Goal: Information Seeking & Learning: Learn about a topic

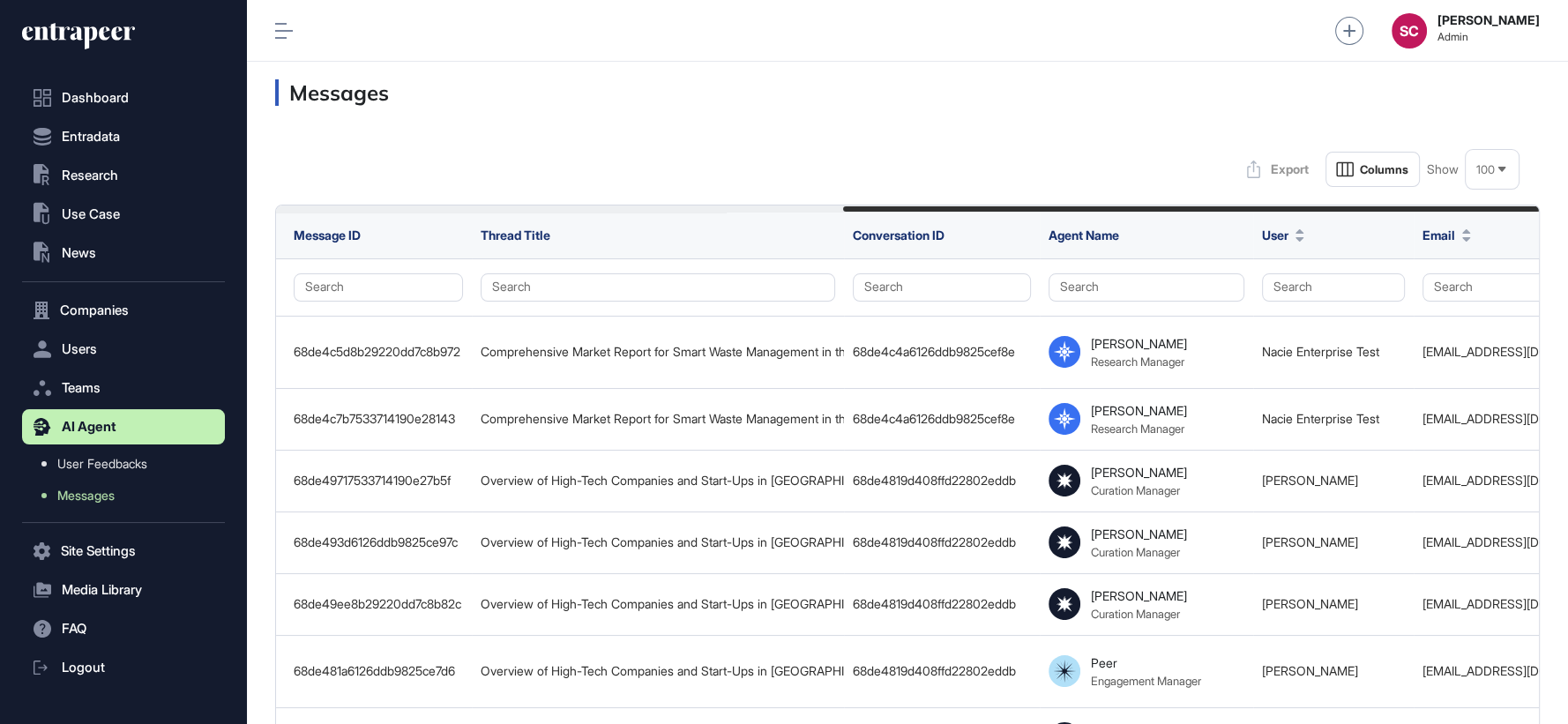
scroll to position [0, 1027]
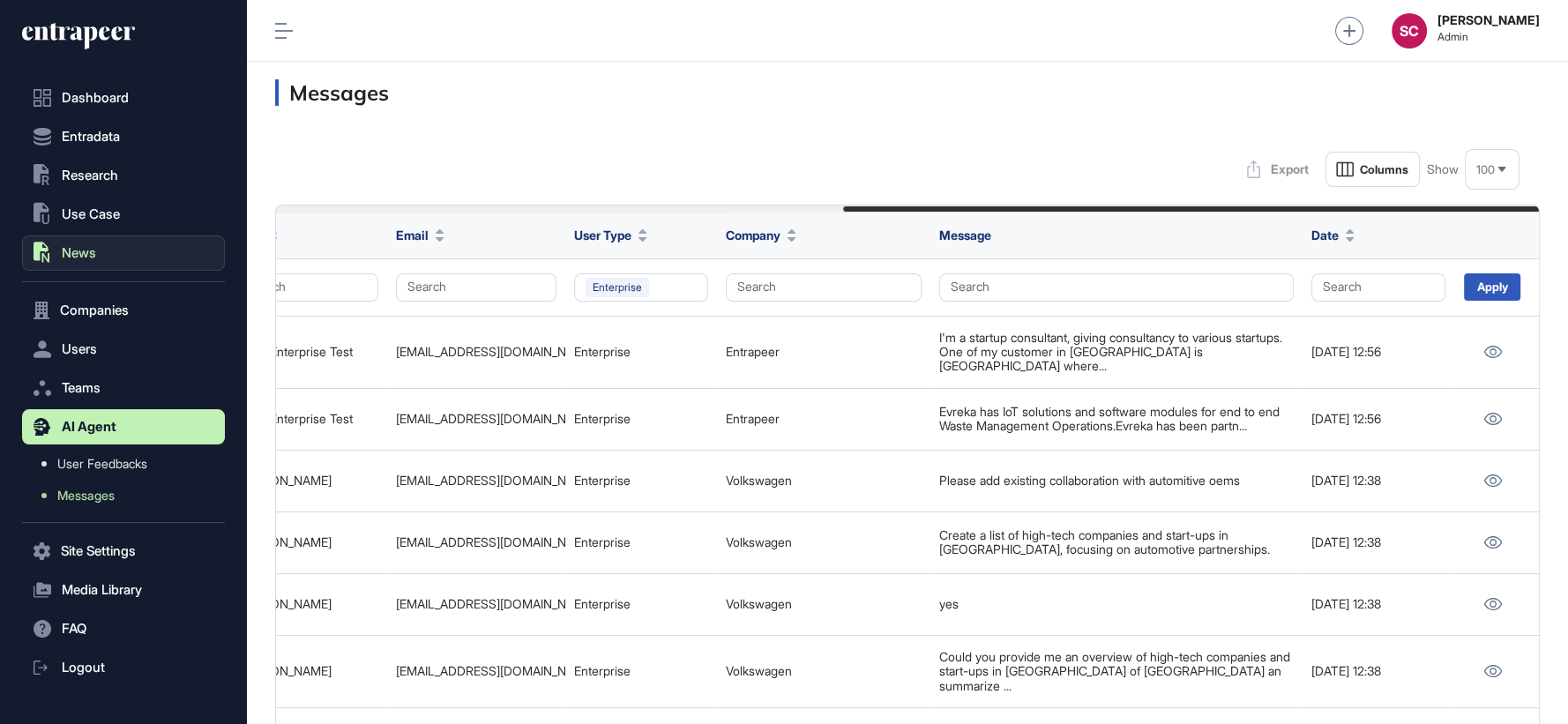
drag, startPoint x: 105, startPoint y: 258, endPoint x: 42, endPoint y: 243, distance: 64.8
drag, startPoint x: 42, startPoint y: 243, endPoint x: 43, endPoint y: 252, distance: 9.1
click at [43, 252] on icon ".st0{fill:currentColor}" at bounding box center [43, 253] width 18 height 23
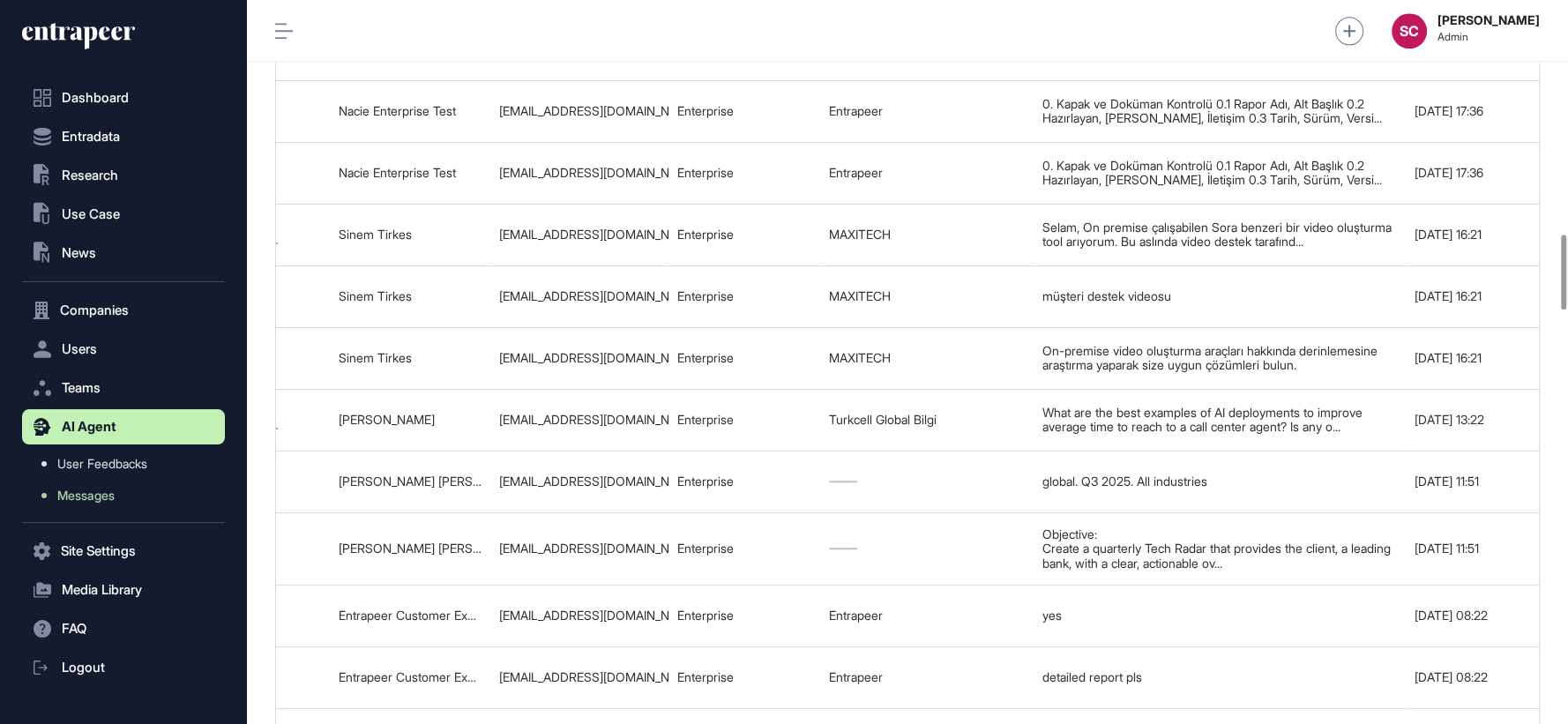
scroll to position [0, 980]
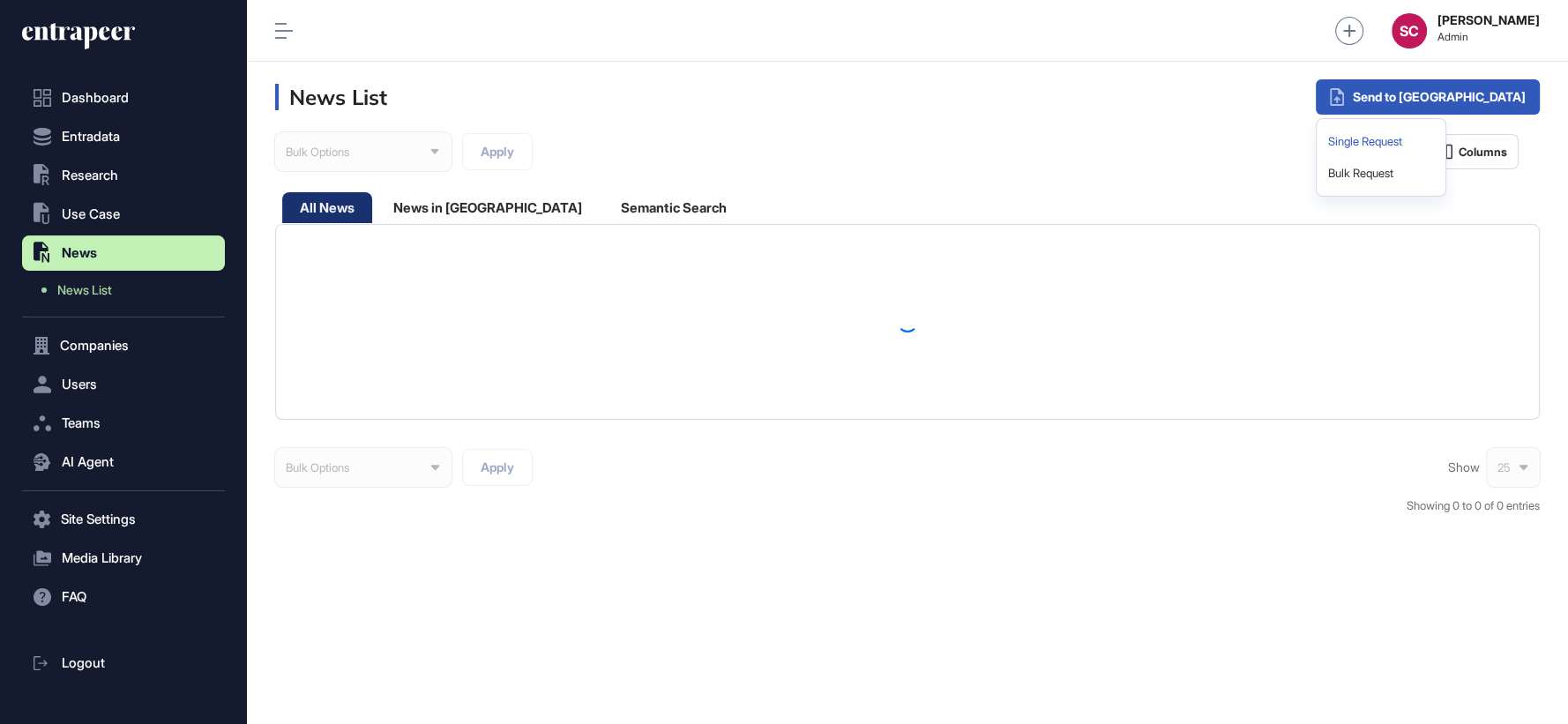
click at [1438, 137] on div "Single Request" at bounding box center [1380, 142] width 115 height 32
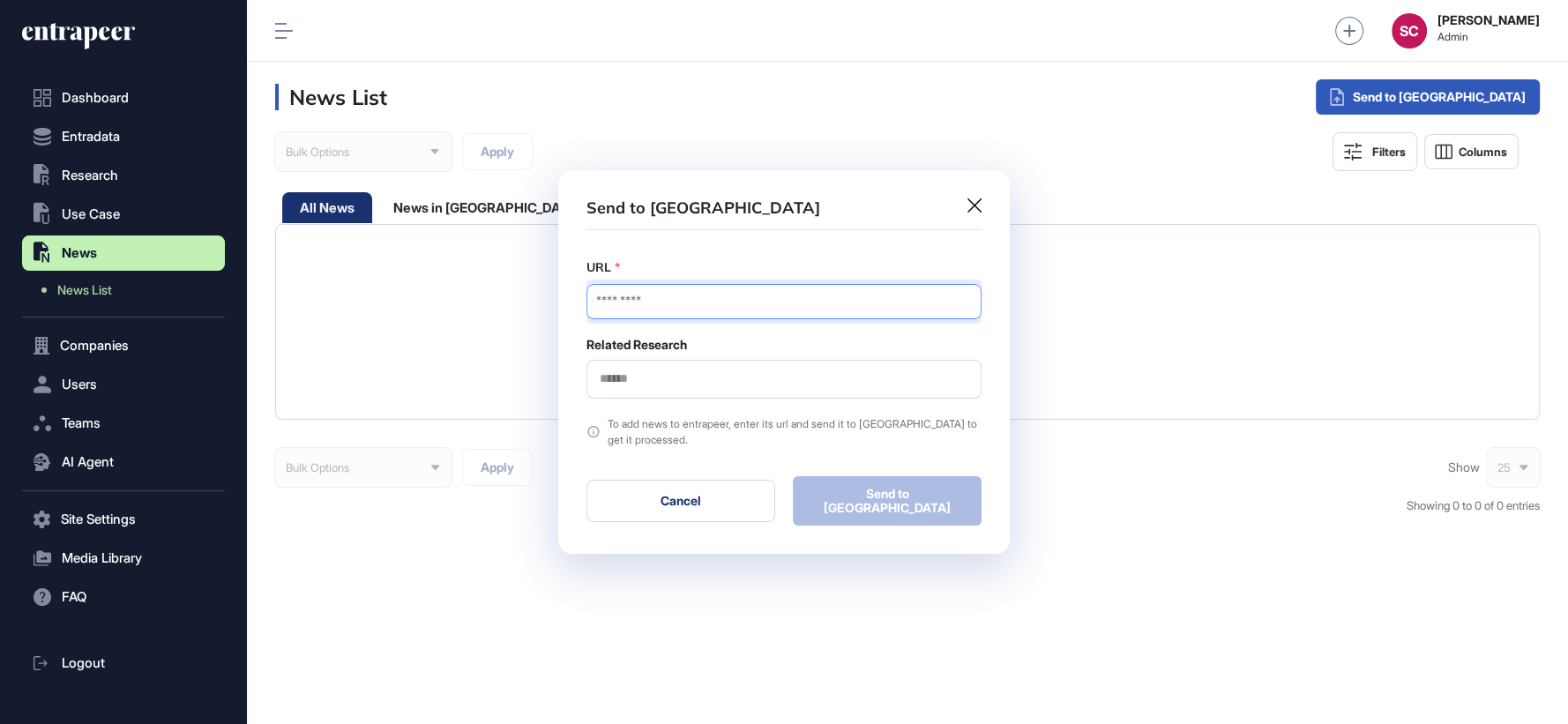
click at [803, 294] on input "URL" at bounding box center [784, 302] width 395 height 36
click at [644, 310] on input "URL" at bounding box center [784, 302] width 395 height 36
paste input "**********"
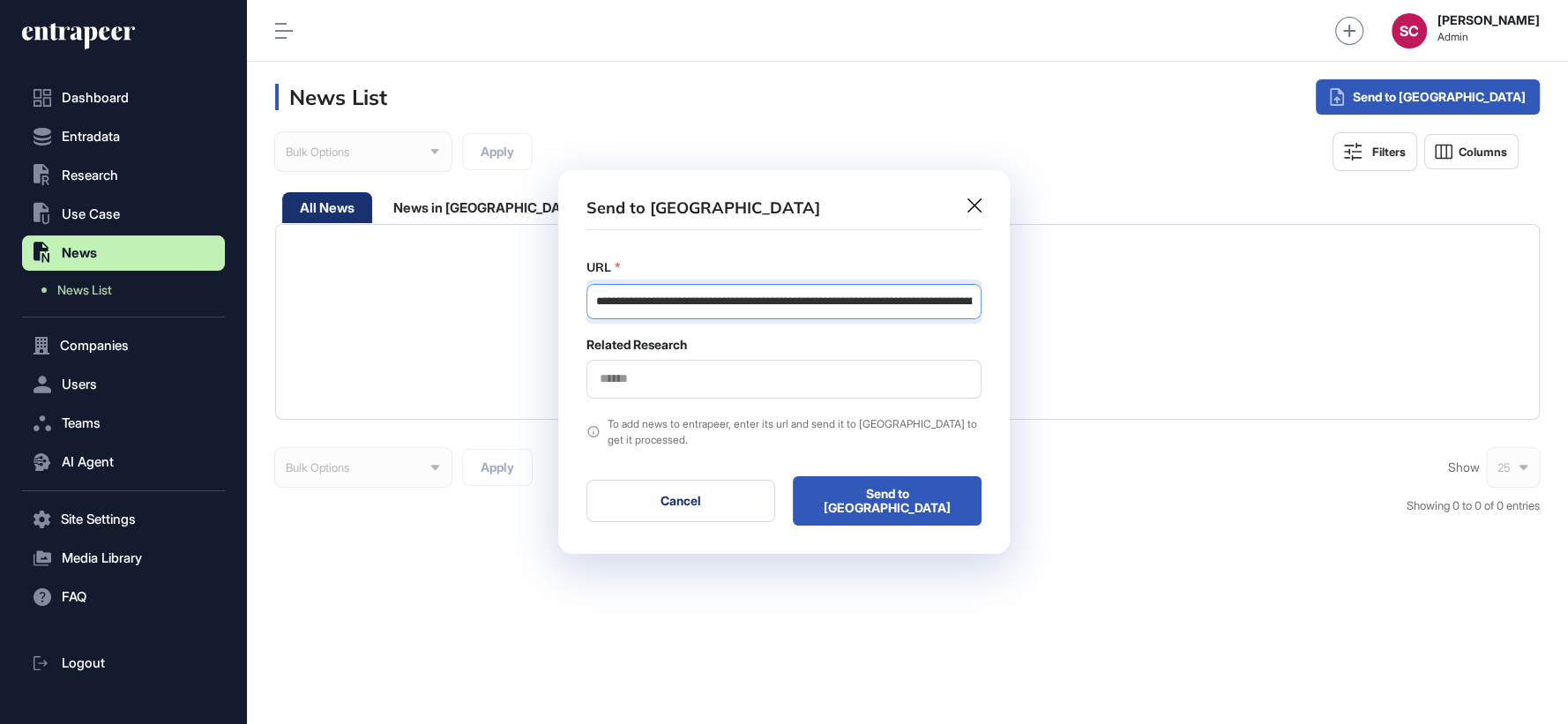
scroll to position [0, 164]
type input "**********"
click at [630, 398] on div at bounding box center [784, 380] width 395 height 39
click at [630, 376] on input "text" at bounding box center [784, 379] width 372 height 15
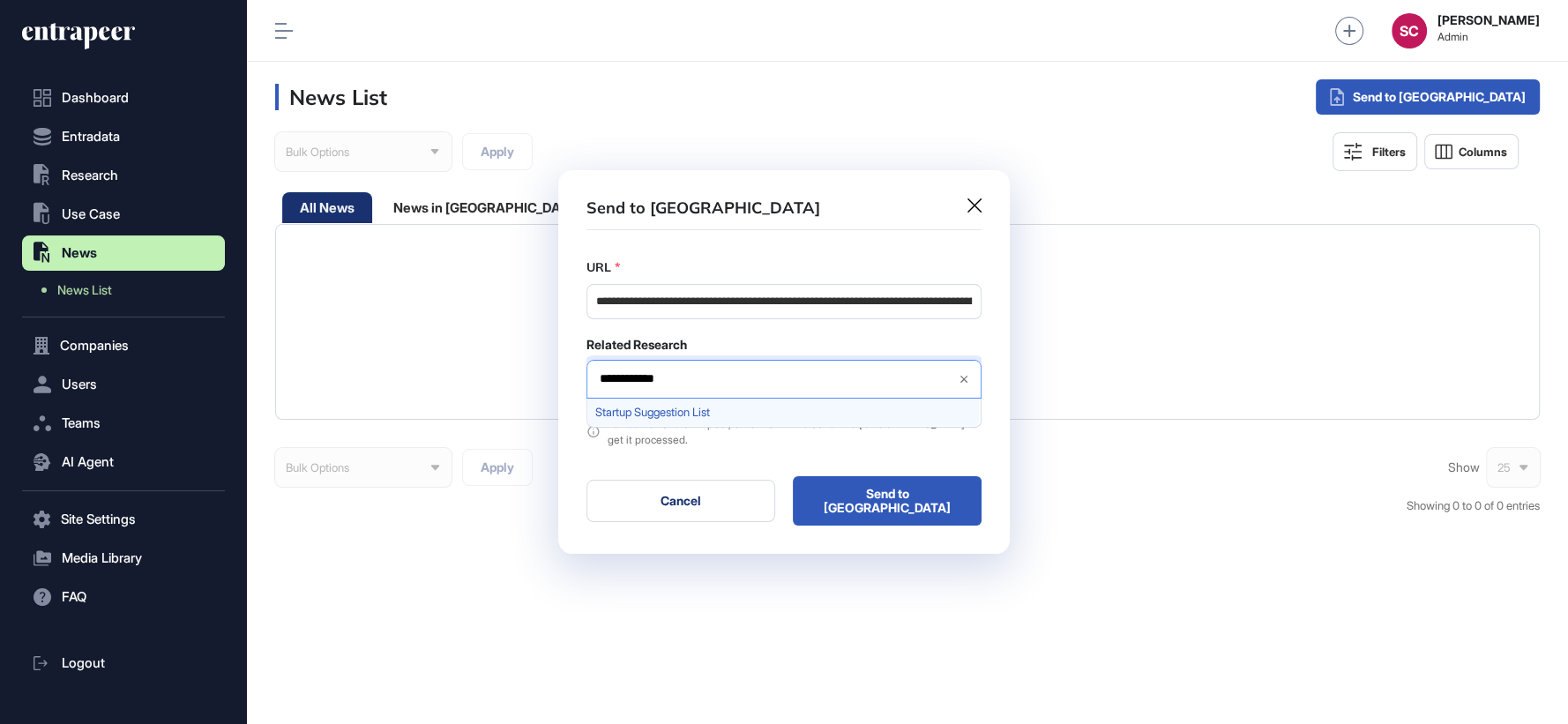
type input "**********"
click at [655, 405] on div "Startup Suggestion List" at bounding box center [783, 412] width 391 height 28
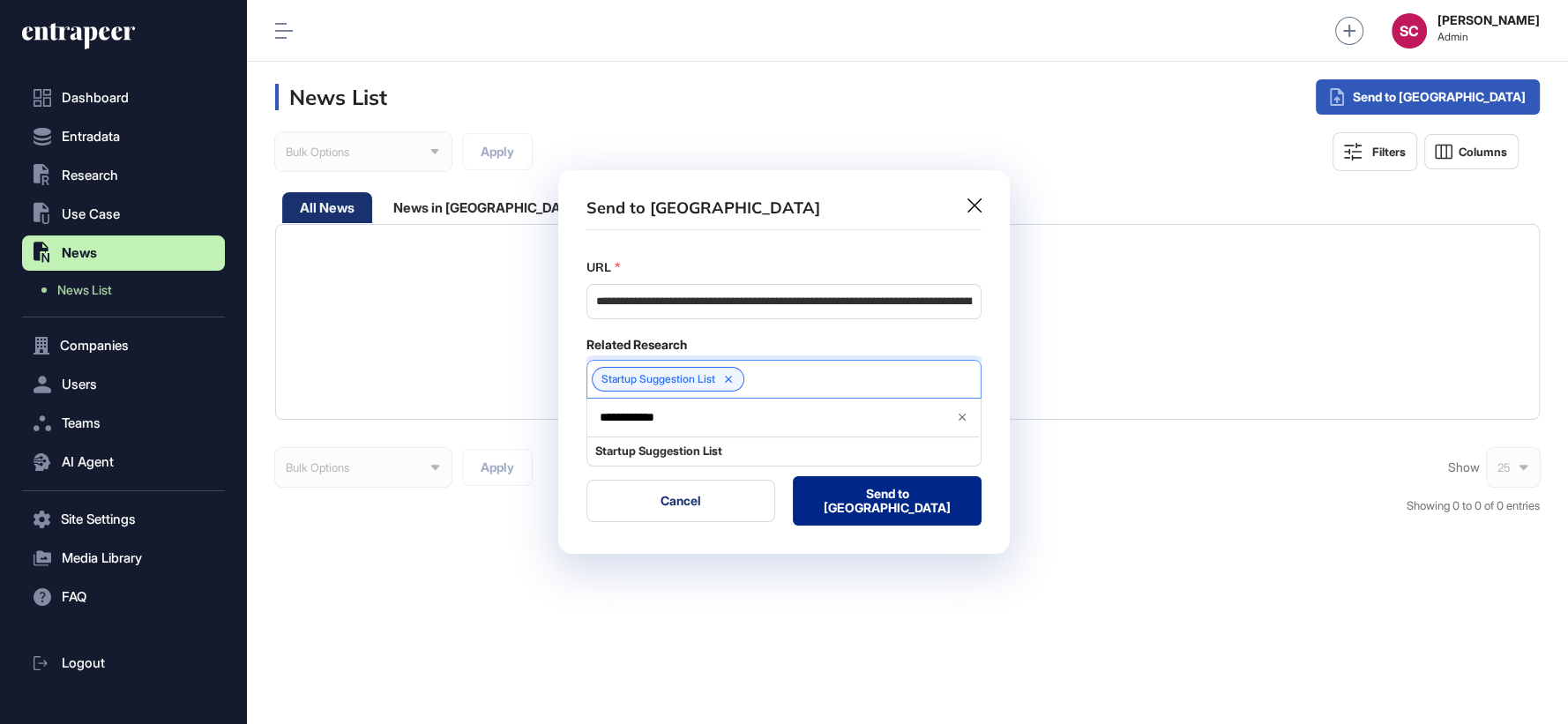
click at [898, 513] on button "Send to Portia" at bounding box center [887, 502] width 188 height 50
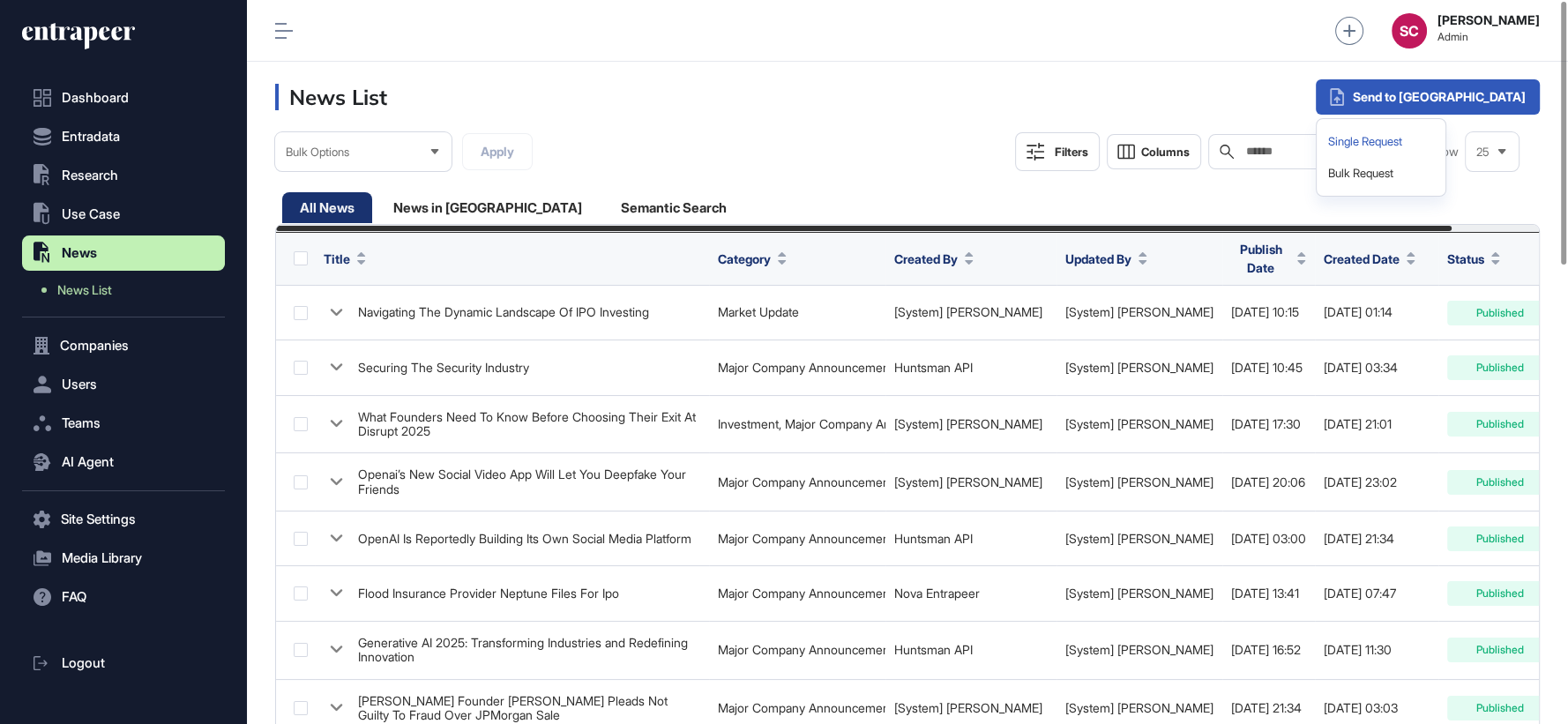
click at [1438, 135] on div "Single Request" at bounding box center [1380, 142] width 115 height 32
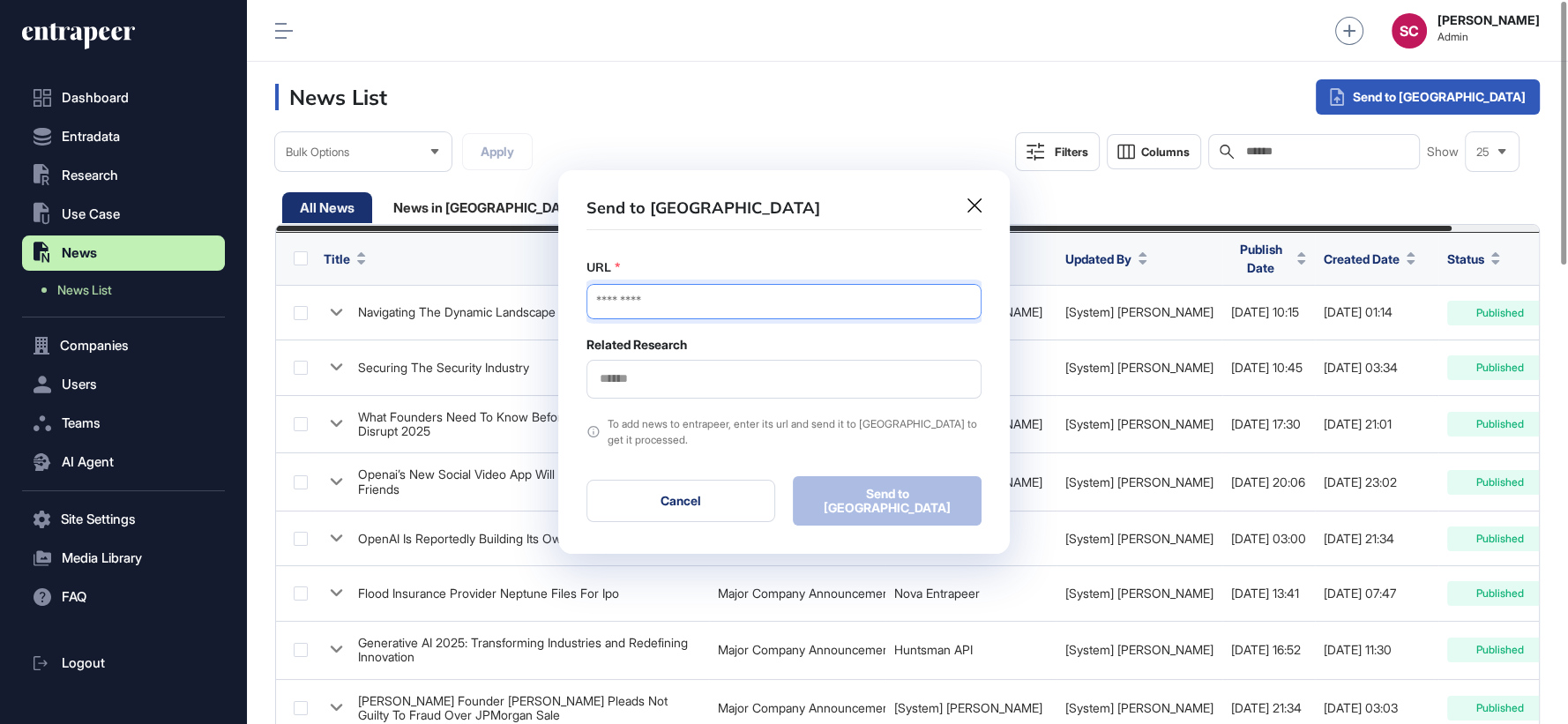
click at [631, 297] on input "URL" at bounding box center [784, 302] width 395 height 36
paste input "**********"
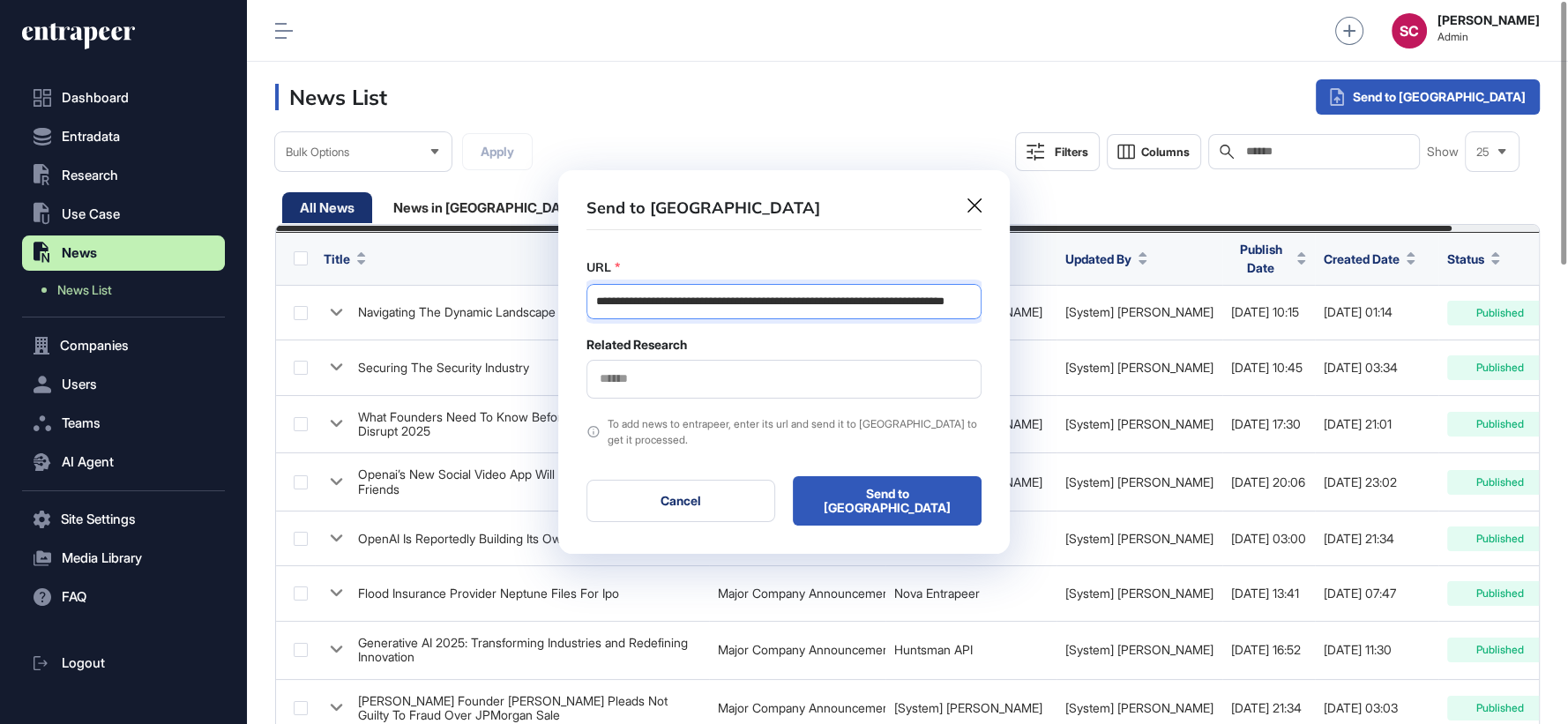
type input "**********"
click at [628, 392] on div at bounding box center [784, 380] width 395 height 39
click at [631, 382] on input "text" at bounding box center [784, 379] width 372 height 15
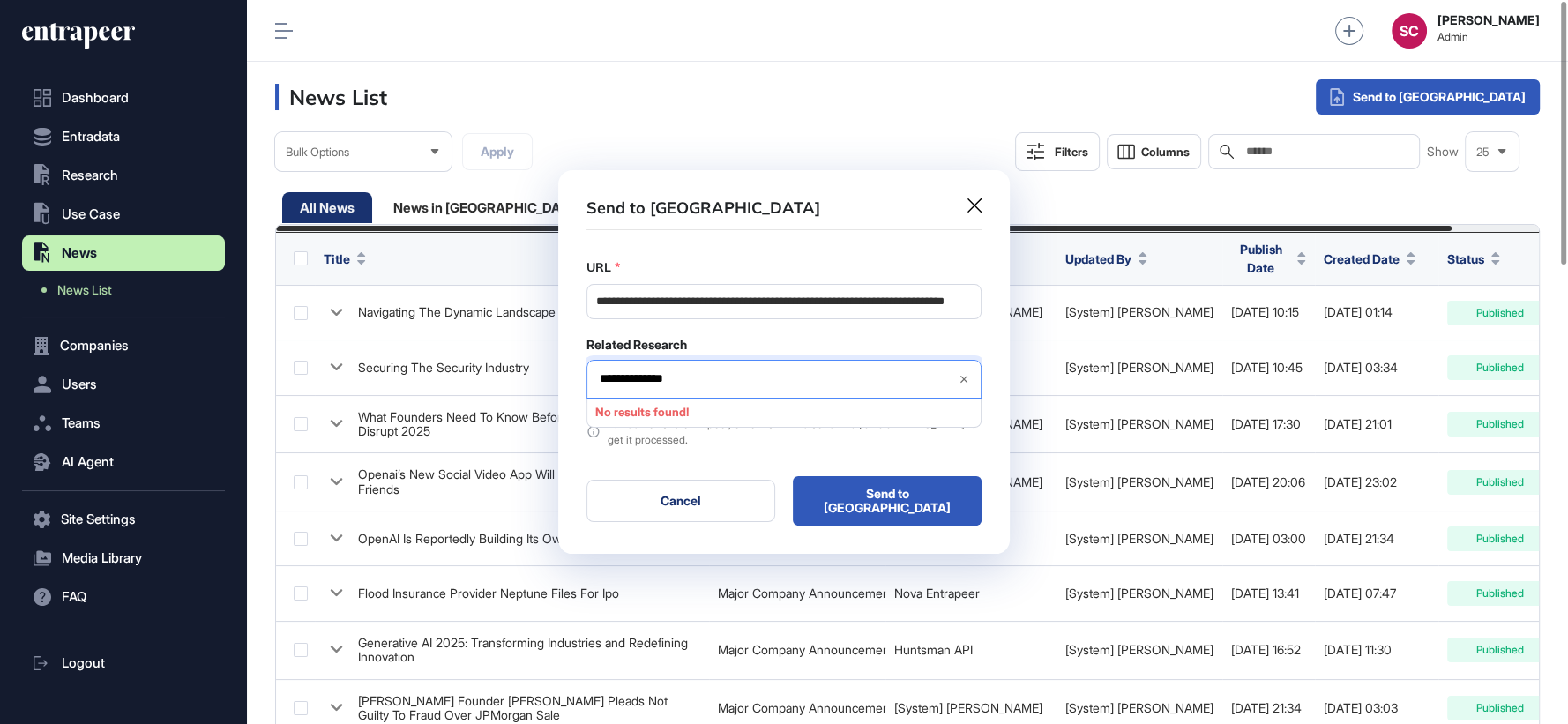
click at [612, 384] on input "**********" at bounding box center [771, 379] width 346 height 15
type input "**********"
click at [694, 419] on span "Startup Suggestion List" at bounding box center [783, 412] width 376 height 13
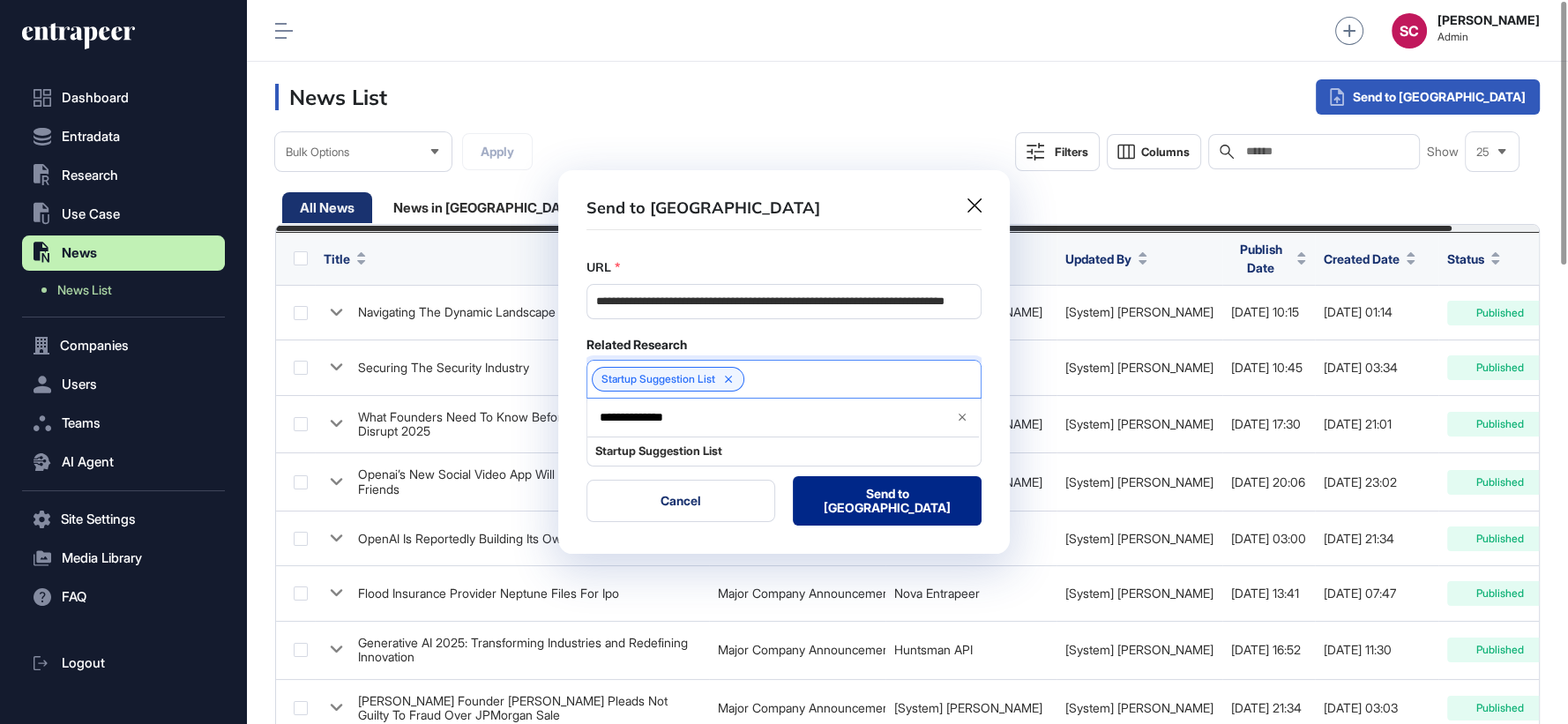
click at [867, 491] on button "Send to Portia" at bounding box center [887, 502] width 188 height 50
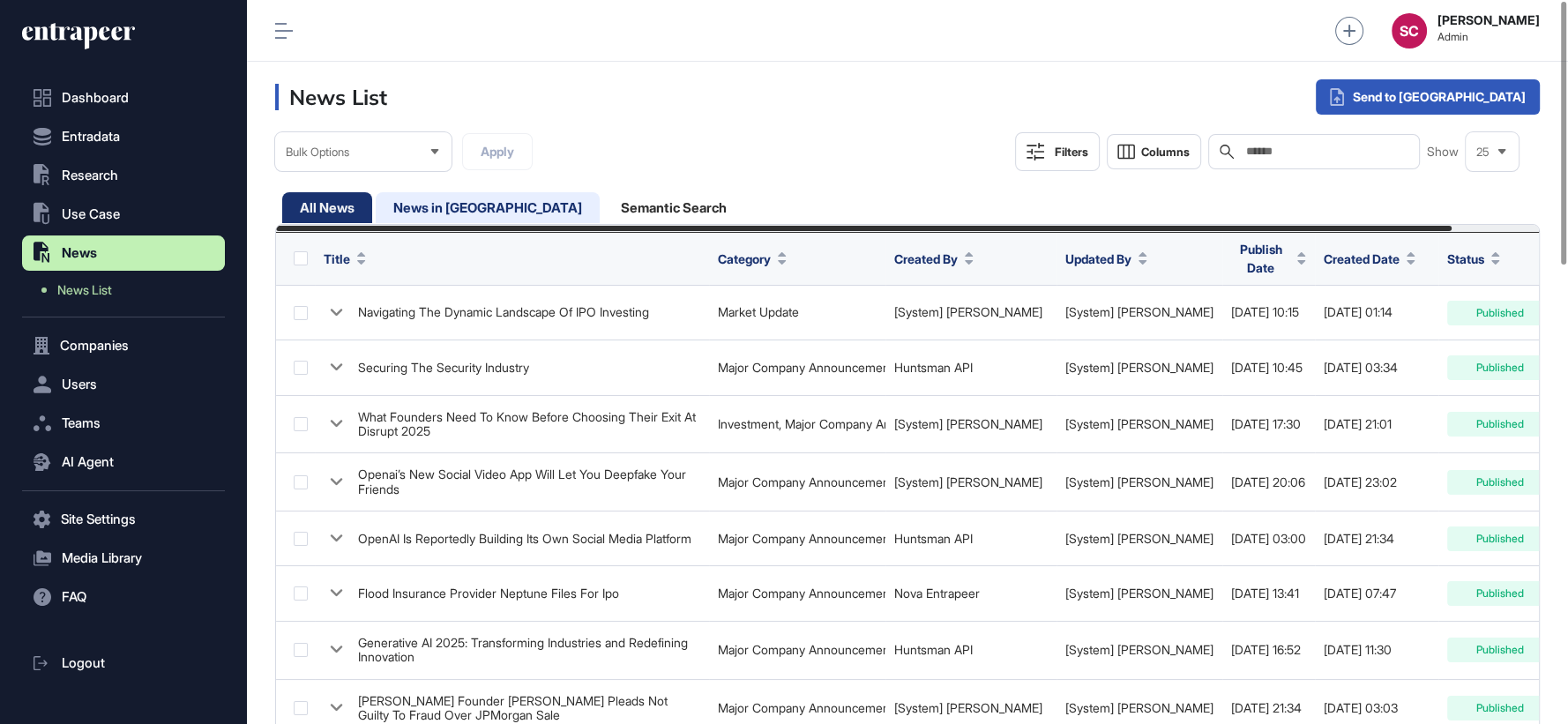
click at [465, 211] on div "News in Queue" at bounding box center [488, 207] width 224 height 31
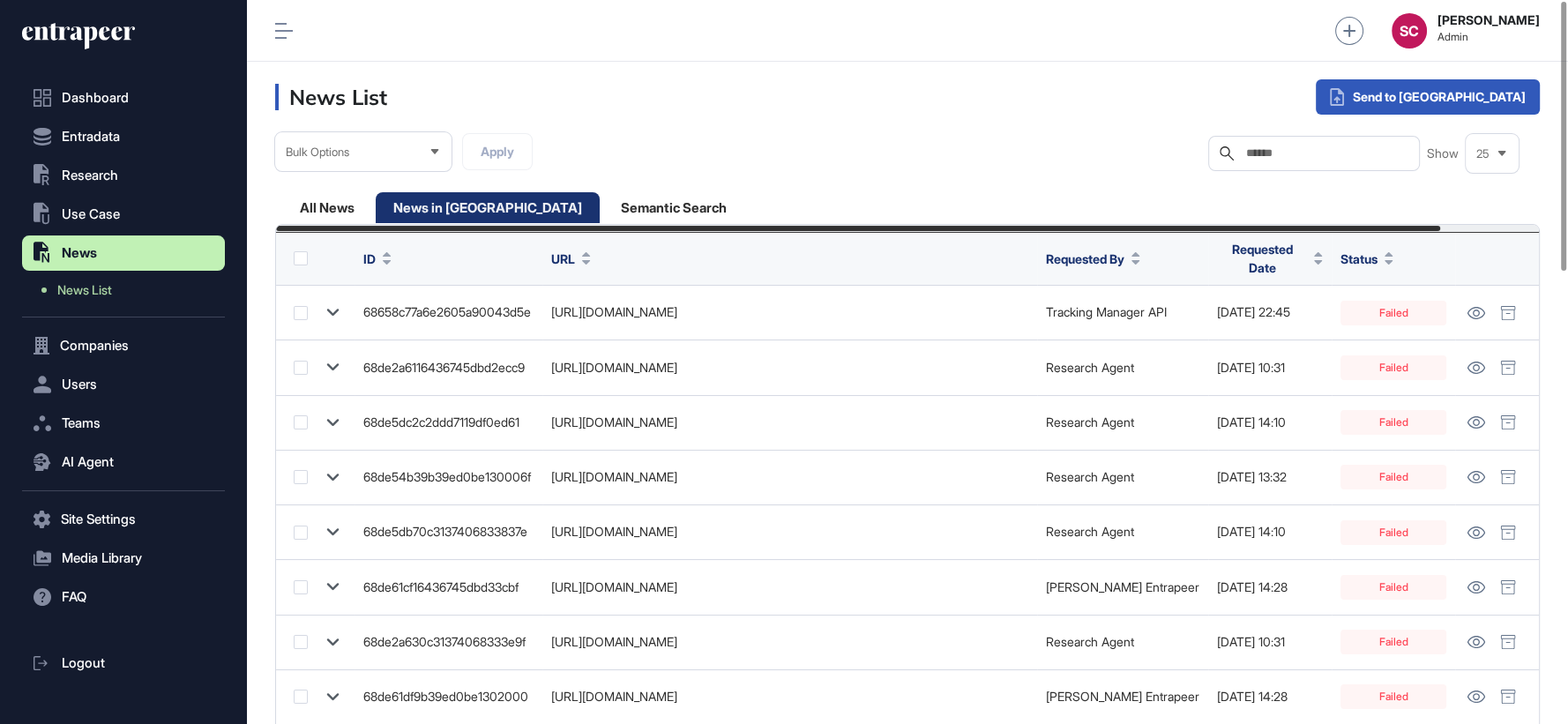
click at [1307, 254] on span "Requested Date" at bounding box center [1261, 259] width 90 height 37
click at [1387, 330] on div "Sort Descending" at bounding box center [1385, 342] width 109 height 26
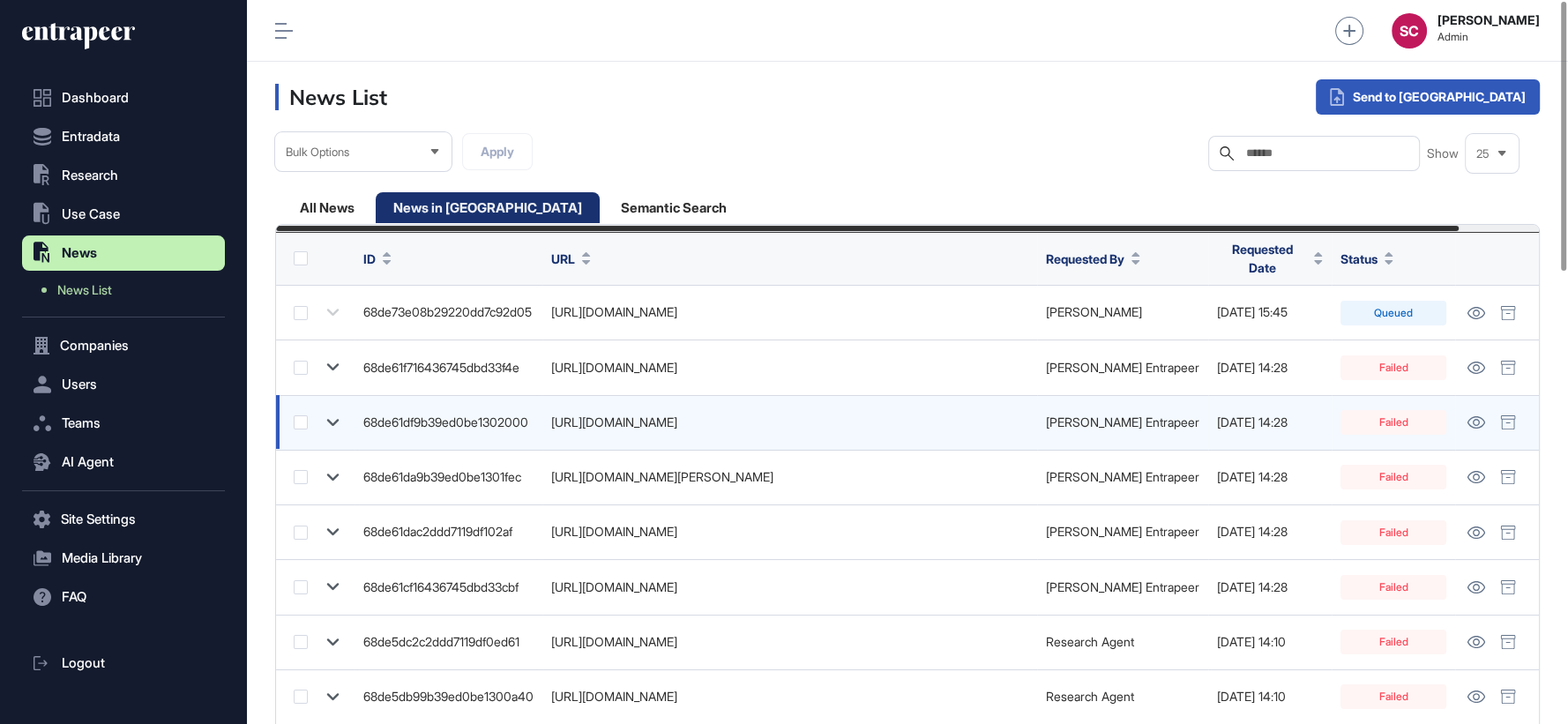
scroll to position [0, 85]
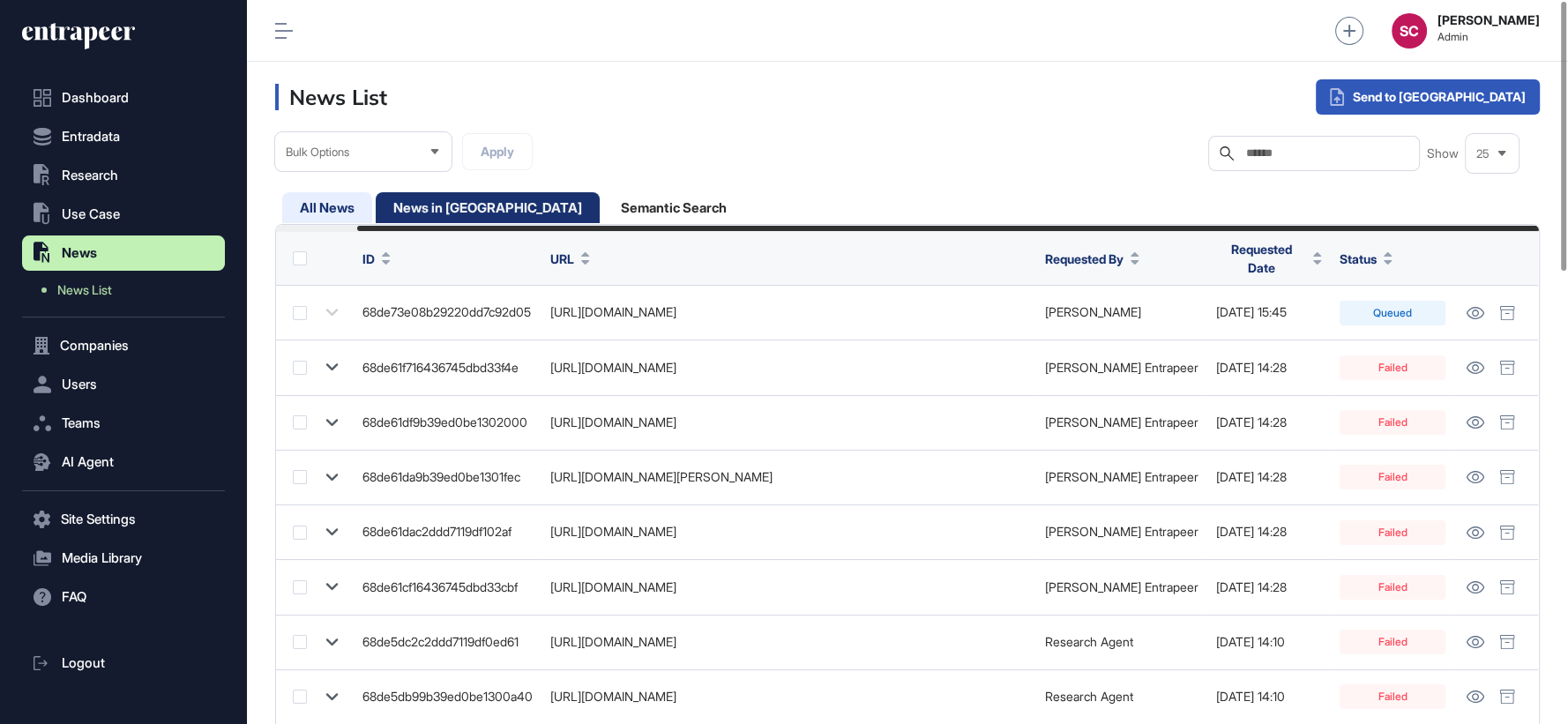
click at [341, 198] on div "All News" at bounding box center [326, 207] width 90 height 31
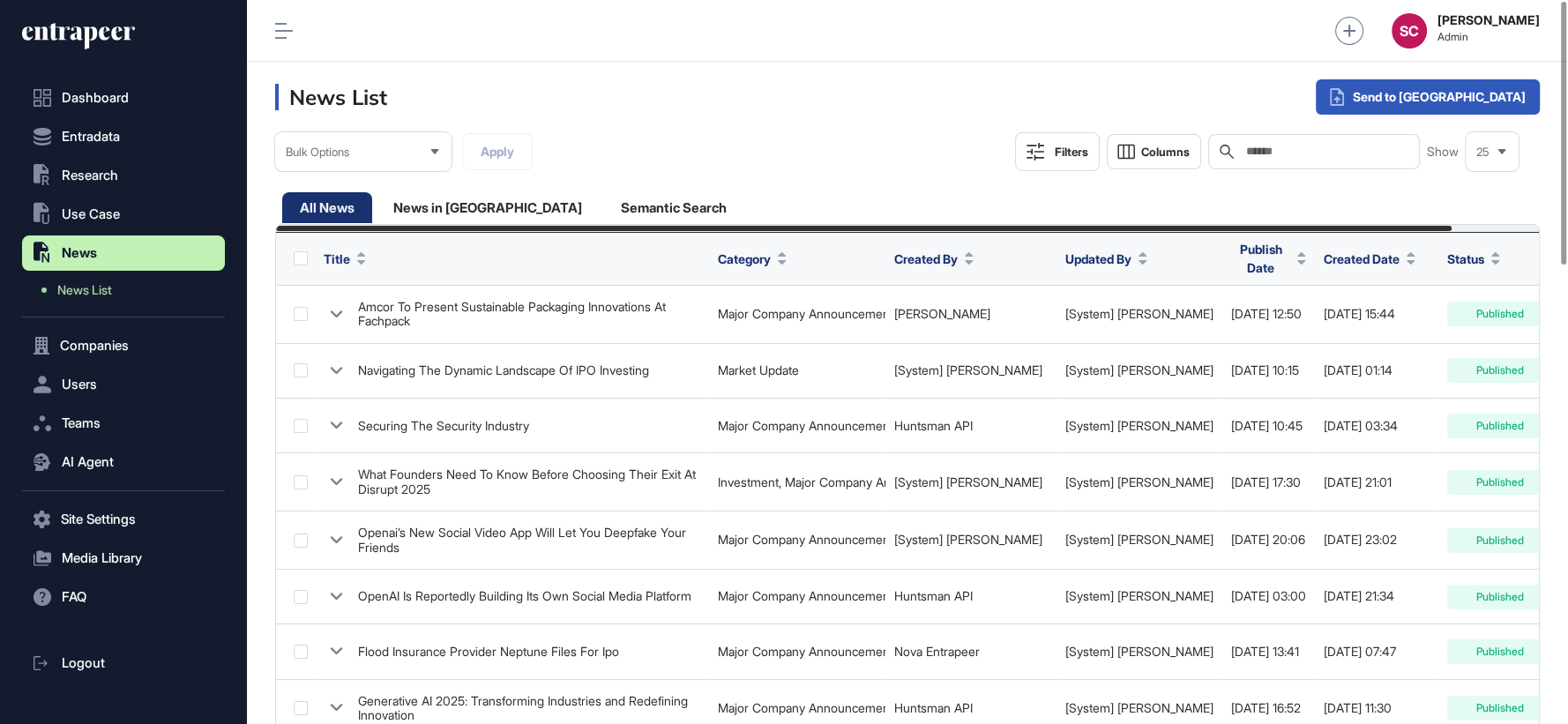
scroll to position [0, 94]
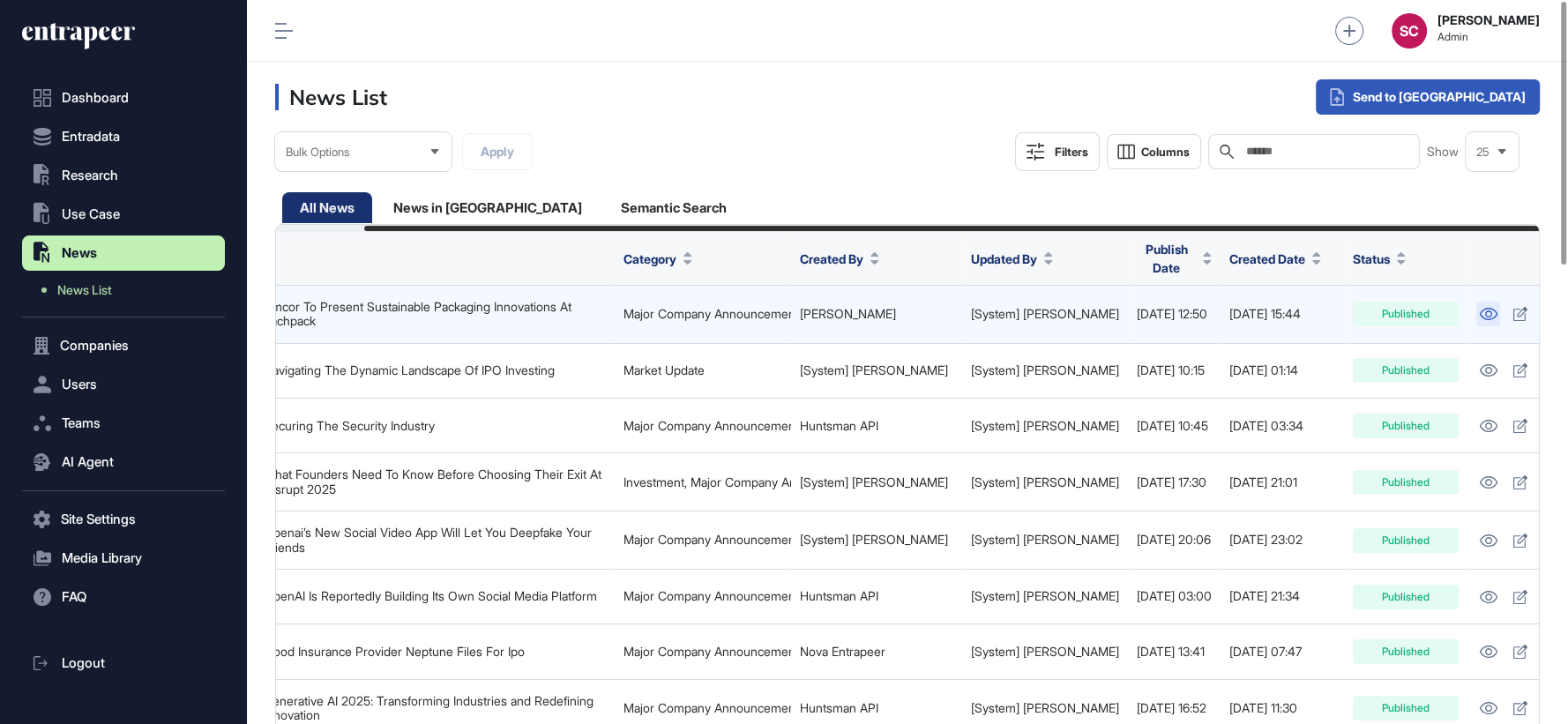
click at [1479, 308] on icon at bounding box center [1488, 314] width 19 height 12
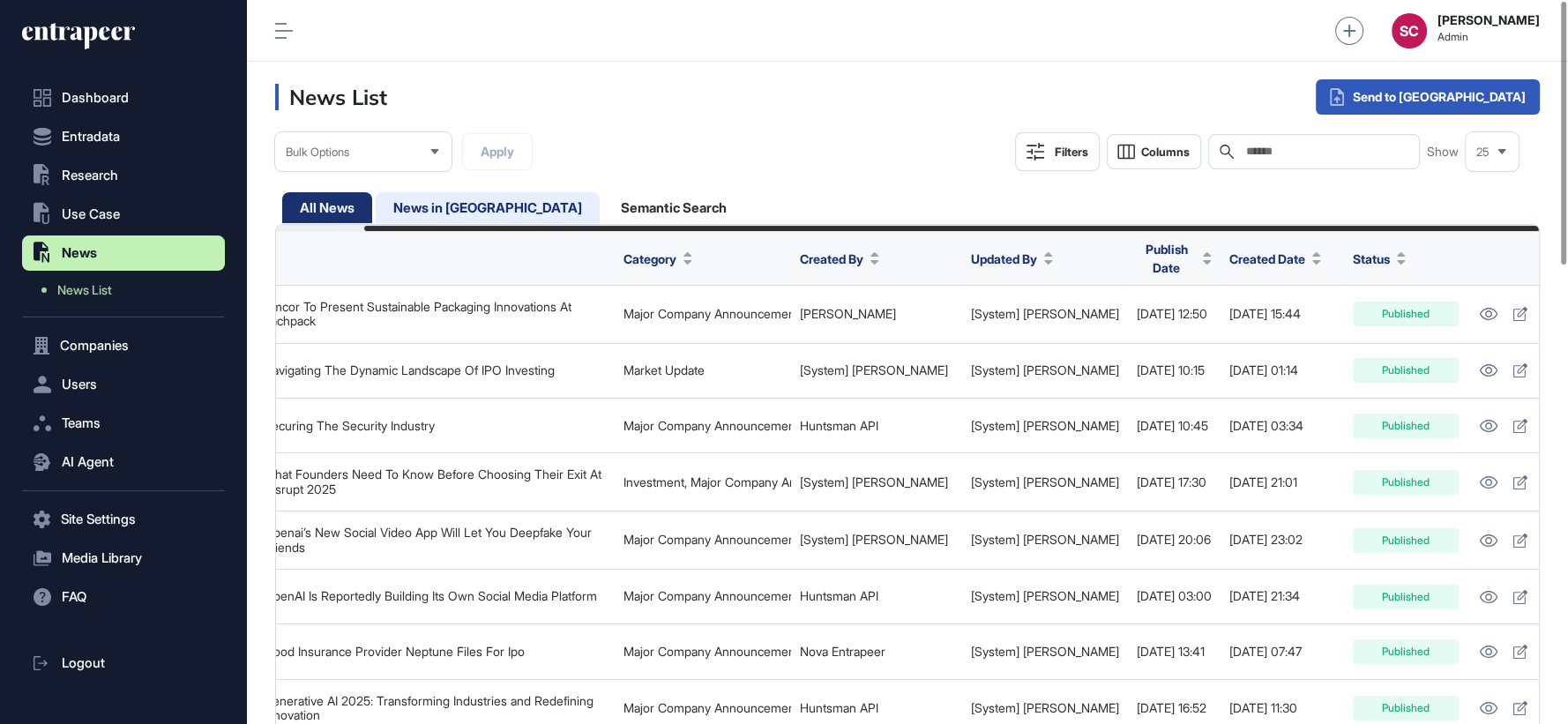
click at [470, 204] on div "News in Queue" at bounding box center [488, 207] width 224 height 31
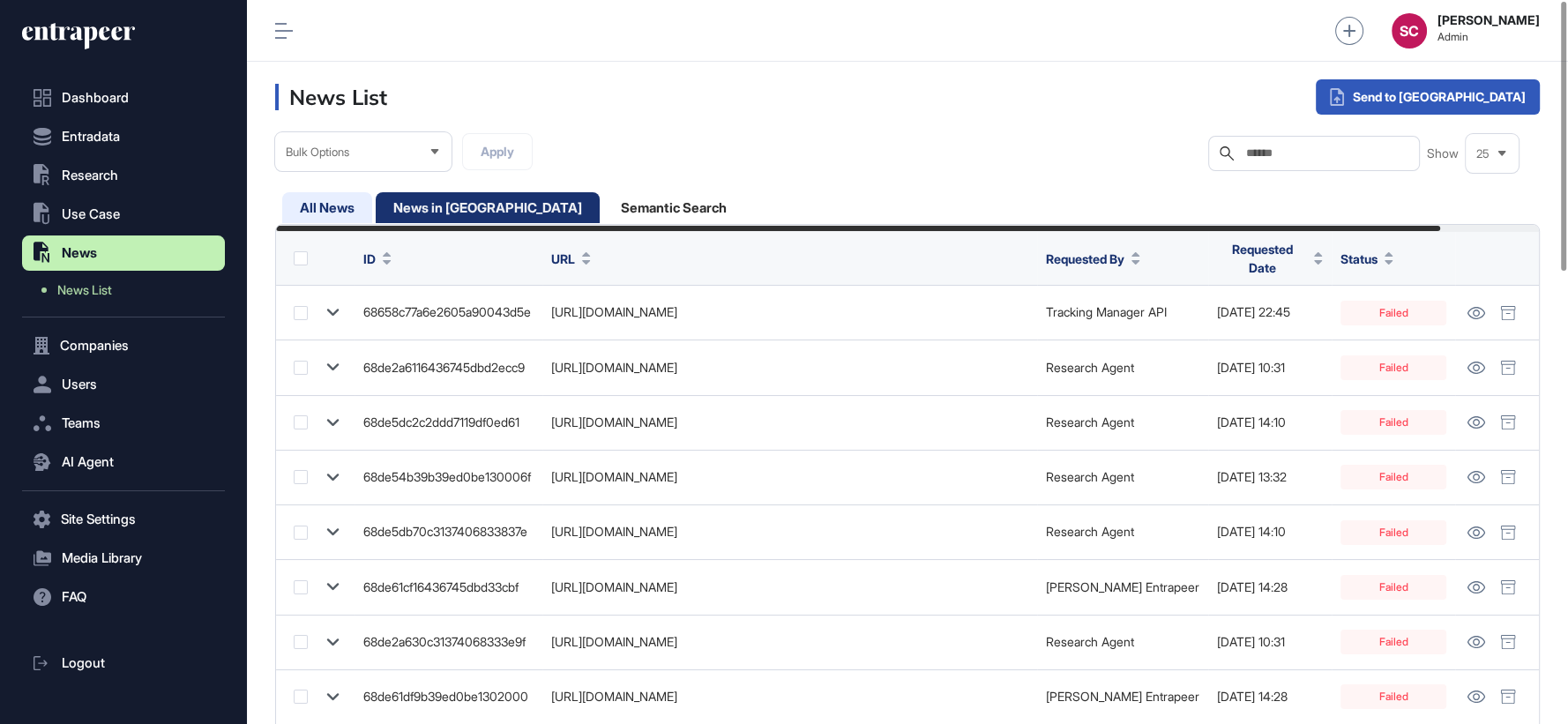
click at [307, 198] on div "All News" at bounding box center [326, 207] width 90 height 31
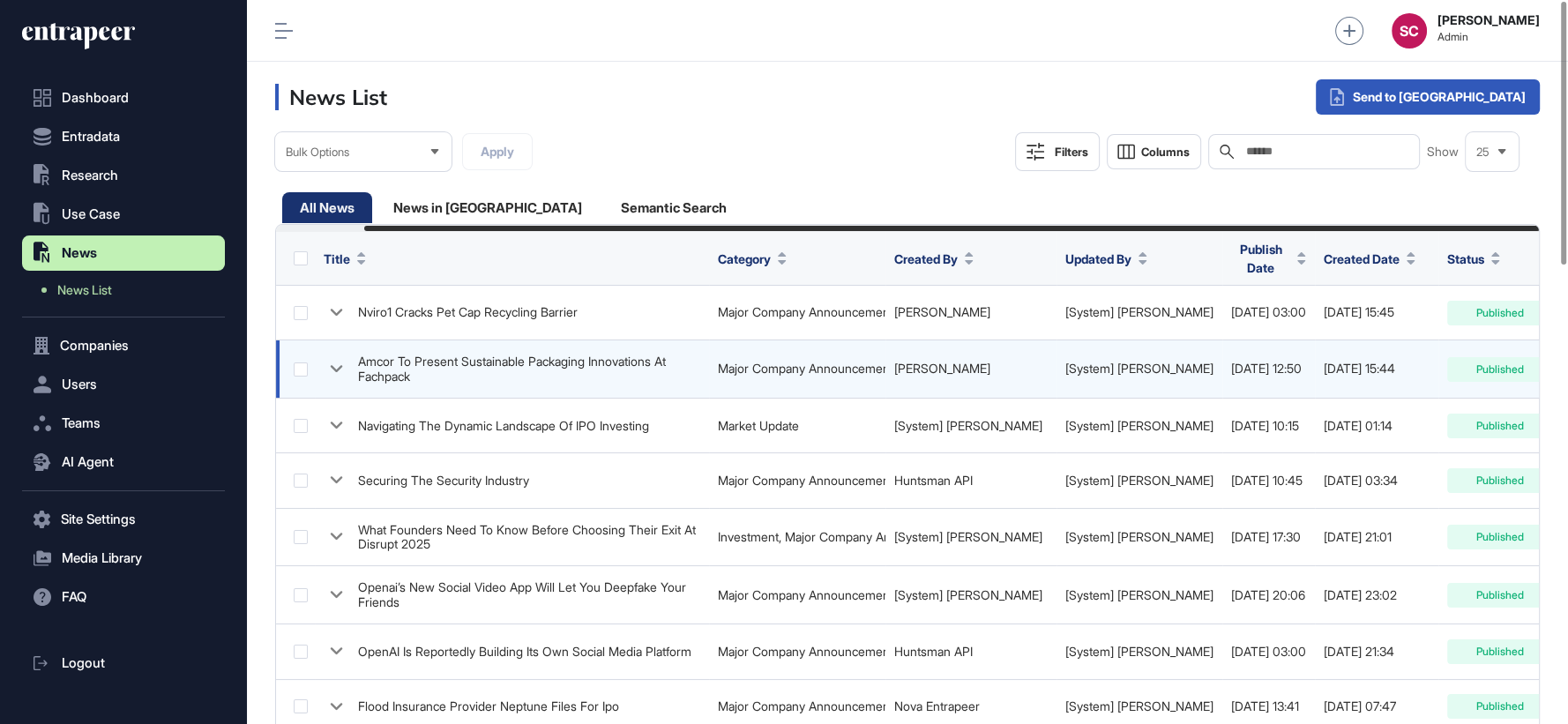
scroll to position [0, 94]
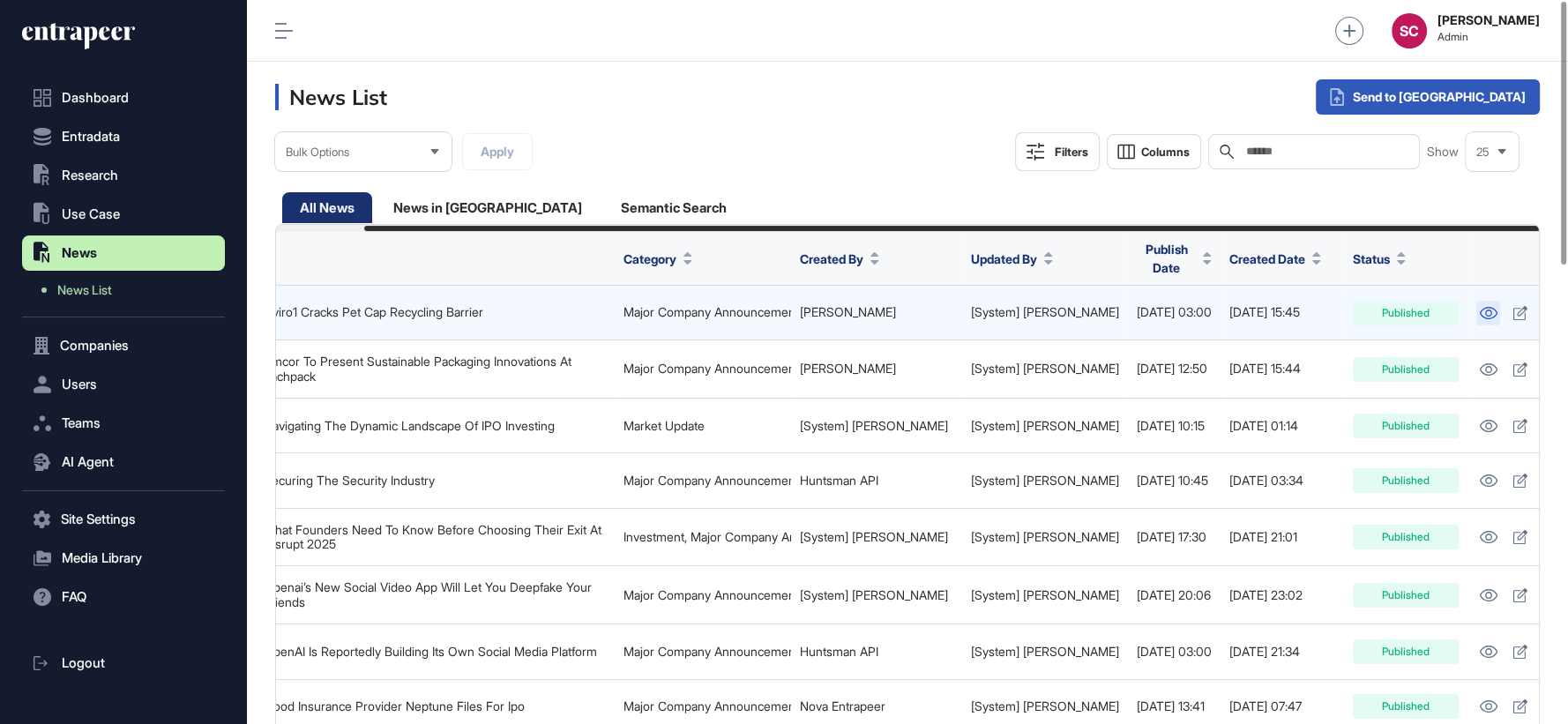
click at [1476, 311] on link at bounding box center [1488, 313] width 24 height 25
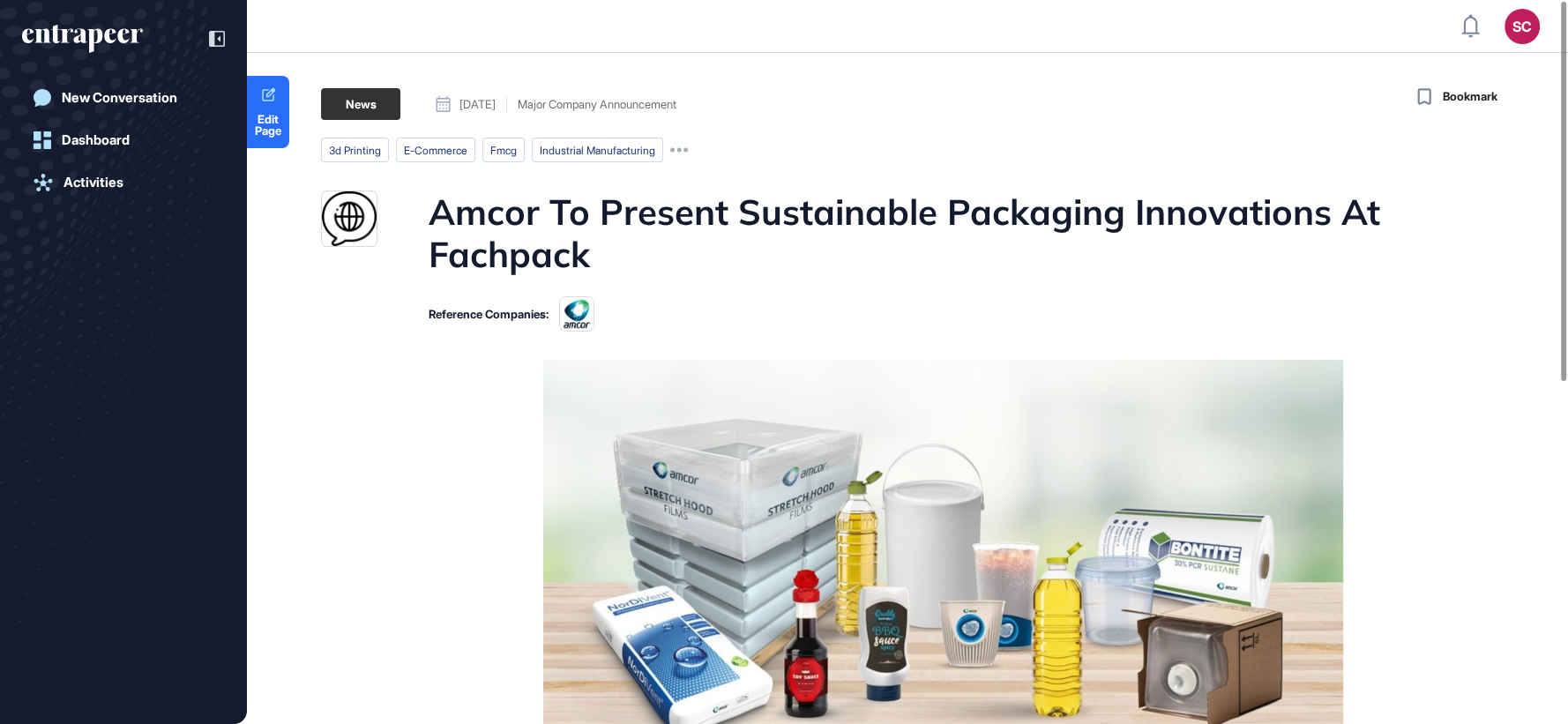
click at [717, 198] on h1 "Amcor To Present Sustainable Packaging Innovations At Fachpack" at bounding box center [941, 232] width 1026 height 84
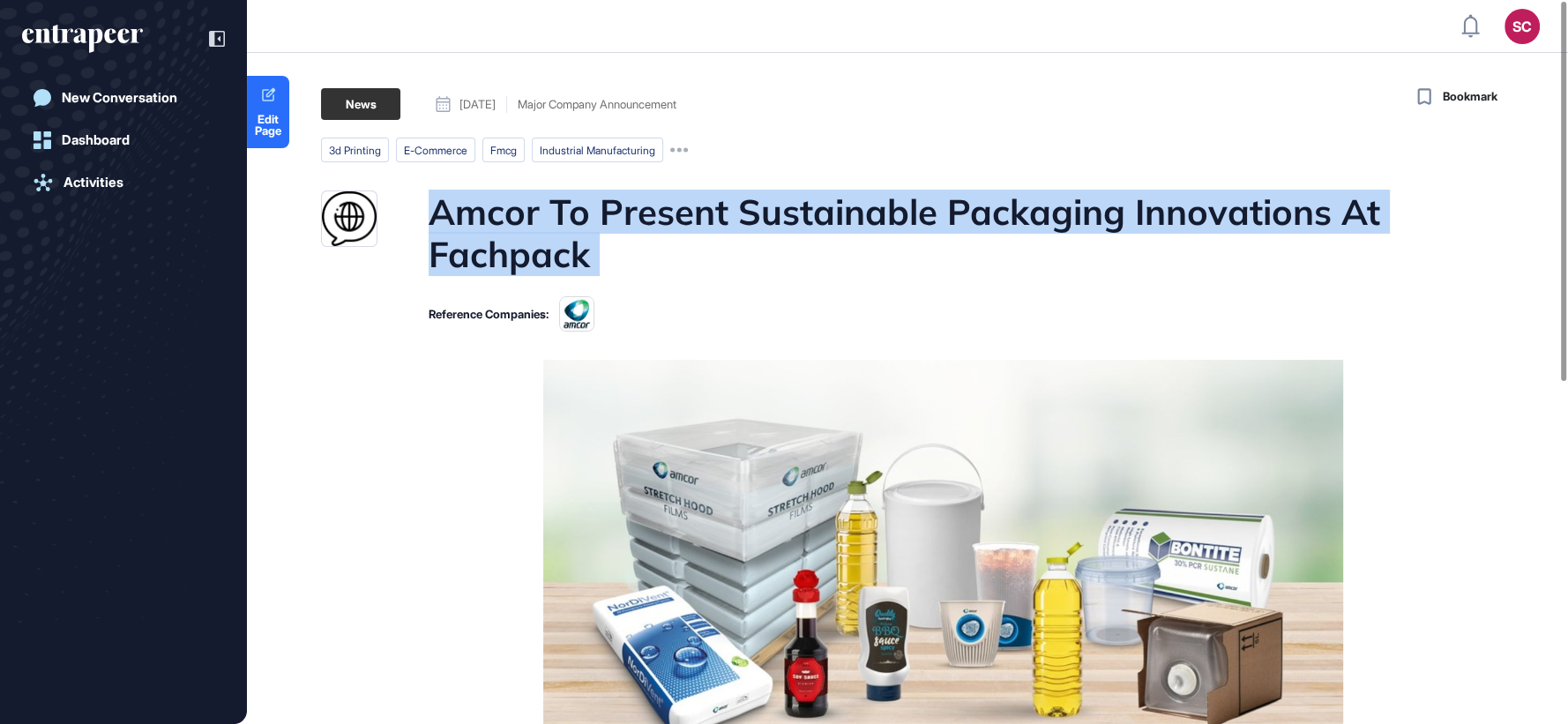
click at [717, 198] on h1 "Amcor To Present Sustainable Packaging Innovations At Fachpack" at bounding box center [941, 232] width 1026 height 84
drag, startPoint x: 1330, startPoint y: 218, endPoint x: 484, endPoint y: 205, distance: 846.1
click at [404, 192] on div "Amcor To Present Sustainable Packaging Innovations At Fachpack" at bounding box center [887, 232] width 1133 height 84
copy h1 "Amcor To Present Sustainable Packaging Innovations"
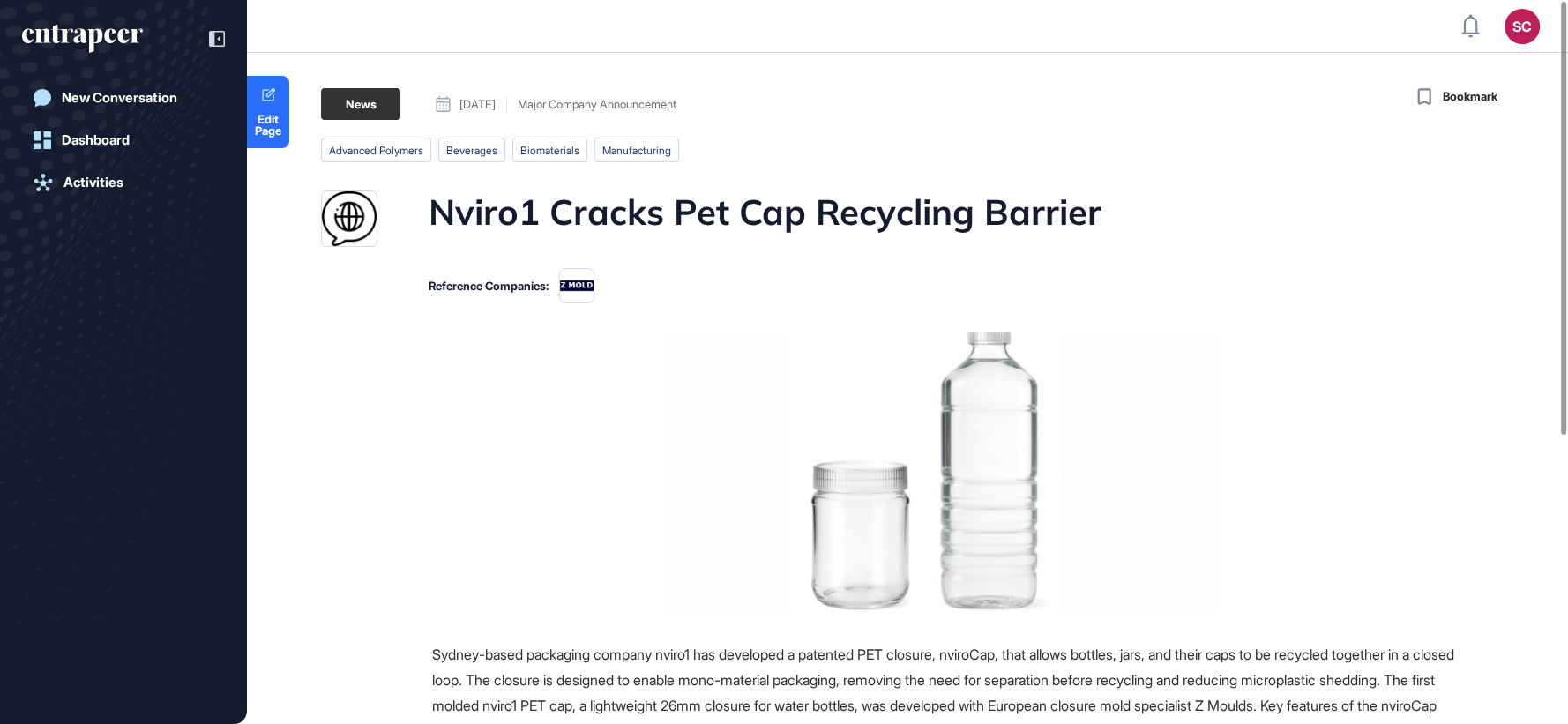
click at [617, 204] on h1 "Nviro1 Cracks Pet Cap Recycling Barrier" at bounding box center [764, 218] width 673 height 56
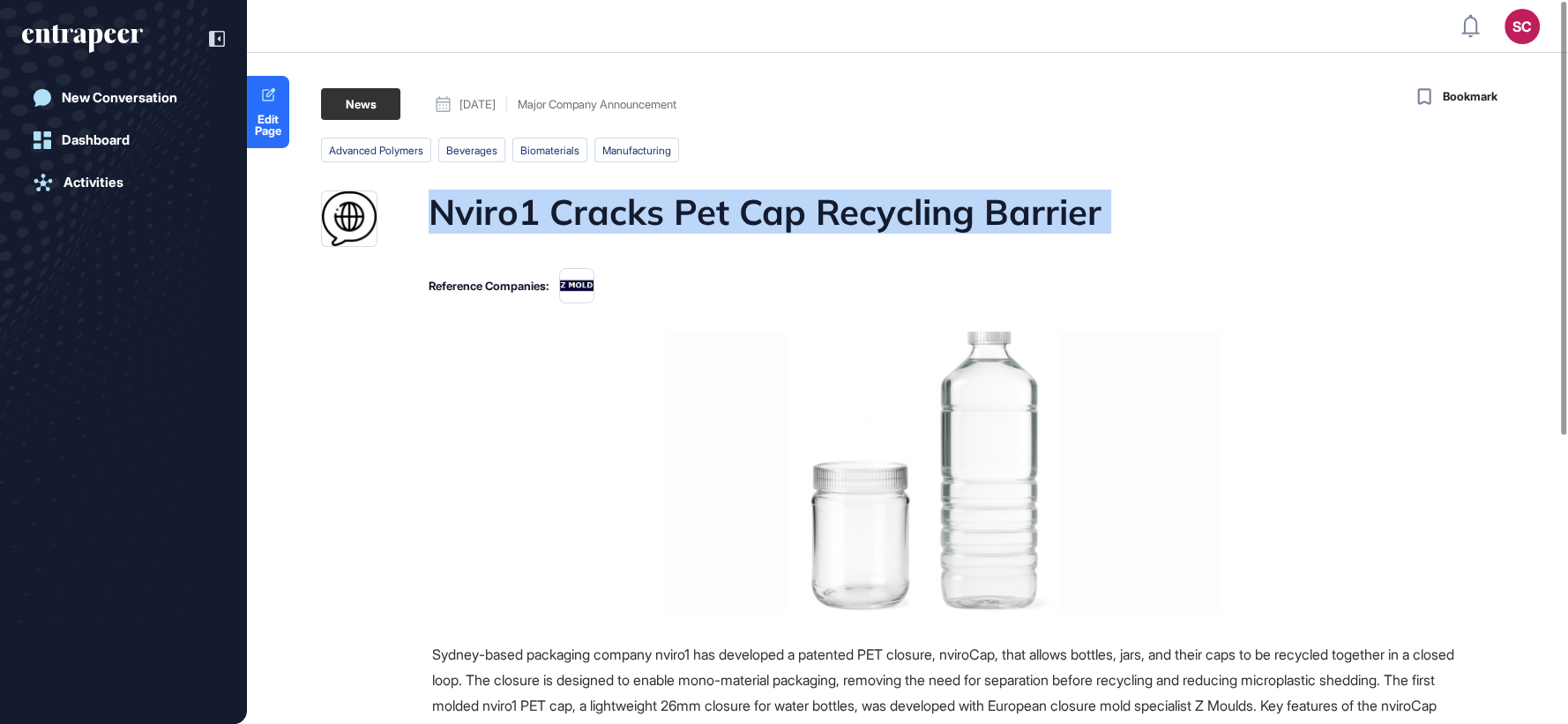
click at [617, 204] on h1 "Nviro1 Cracks Pet Cap Recycling Barrier" at bounding box center [764, 218] width 673 height 56
copy h1 "Nviro1 Cracks Pet Cap Recycling Barrier"
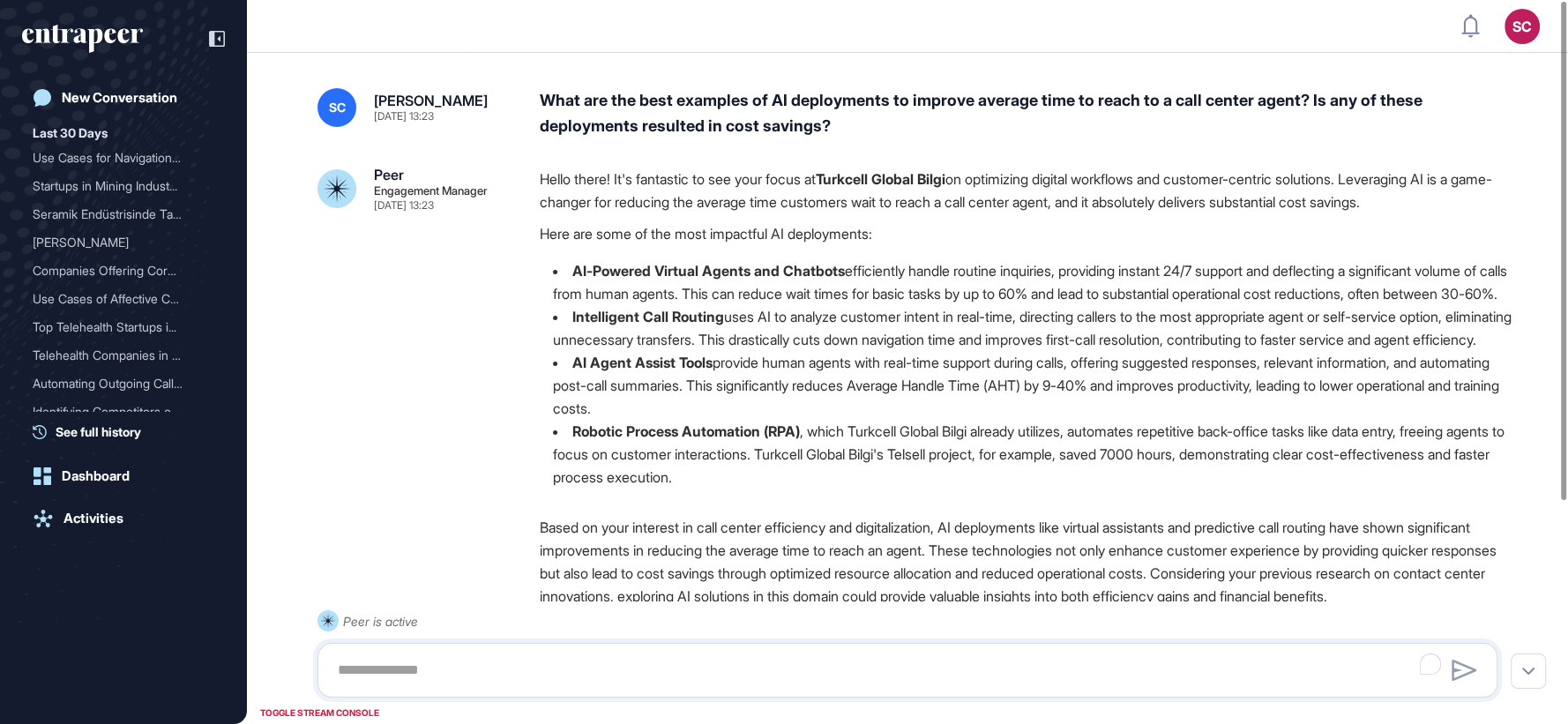
click at [993, 93] on div "What are the best examples of AI deployments to improve average time to reach t…" at bounding box center [1025, 114] width 972 height 52
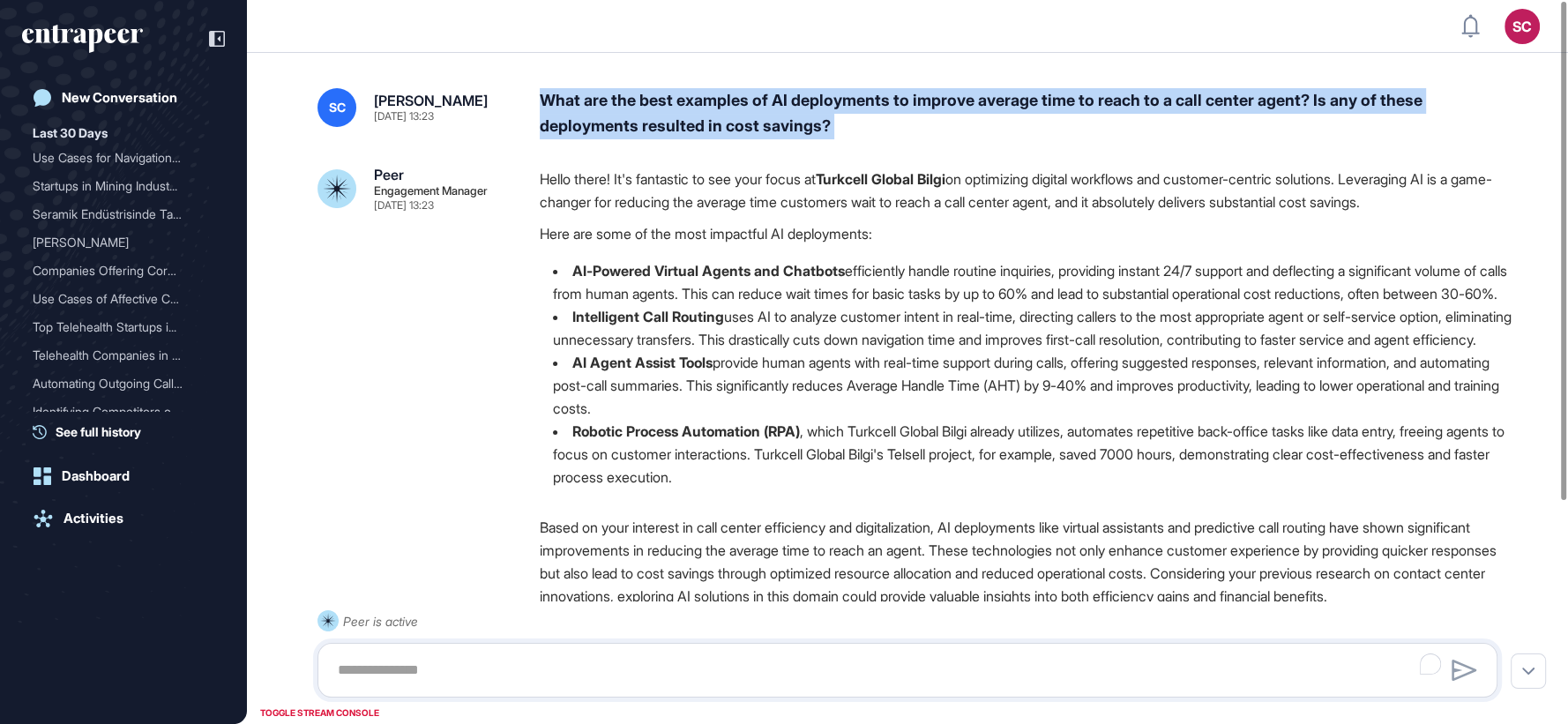
click at [993, 93] on div "What are the best examples of AI deployments to improve average time to reach t…" at bounding box center [1025, 114] width 972 height 52
copy div "What are the best examples of AI deployments to improve average time to reach t…"
